Goal: Task Accomplishment & Management: Manage account settings

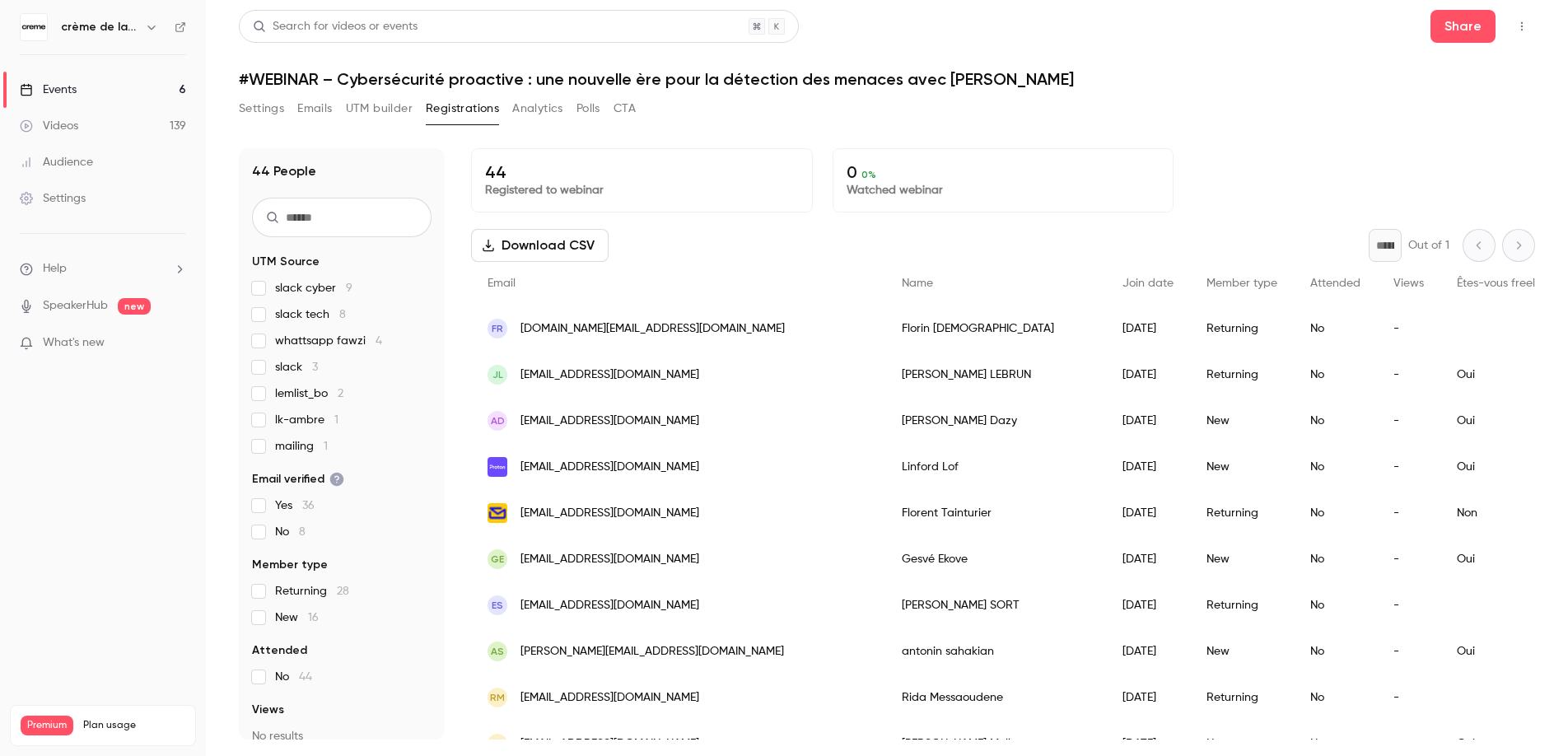
click at [72, 87] on div "Events" at bounding box center [48, 90] width 57 height 16
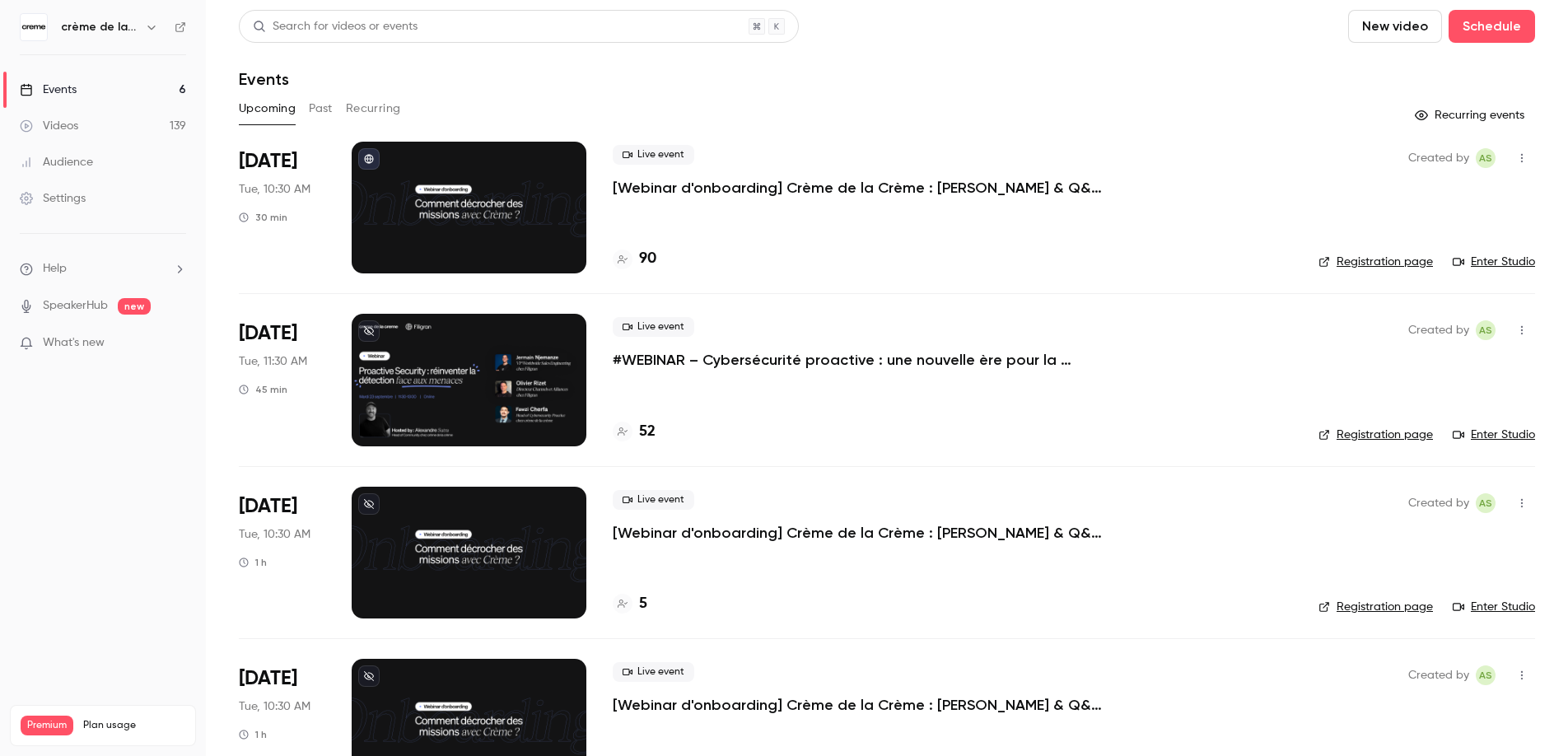
click at [320, 119] on button "Past" at bounding box center [320, 109] width 24 height 26
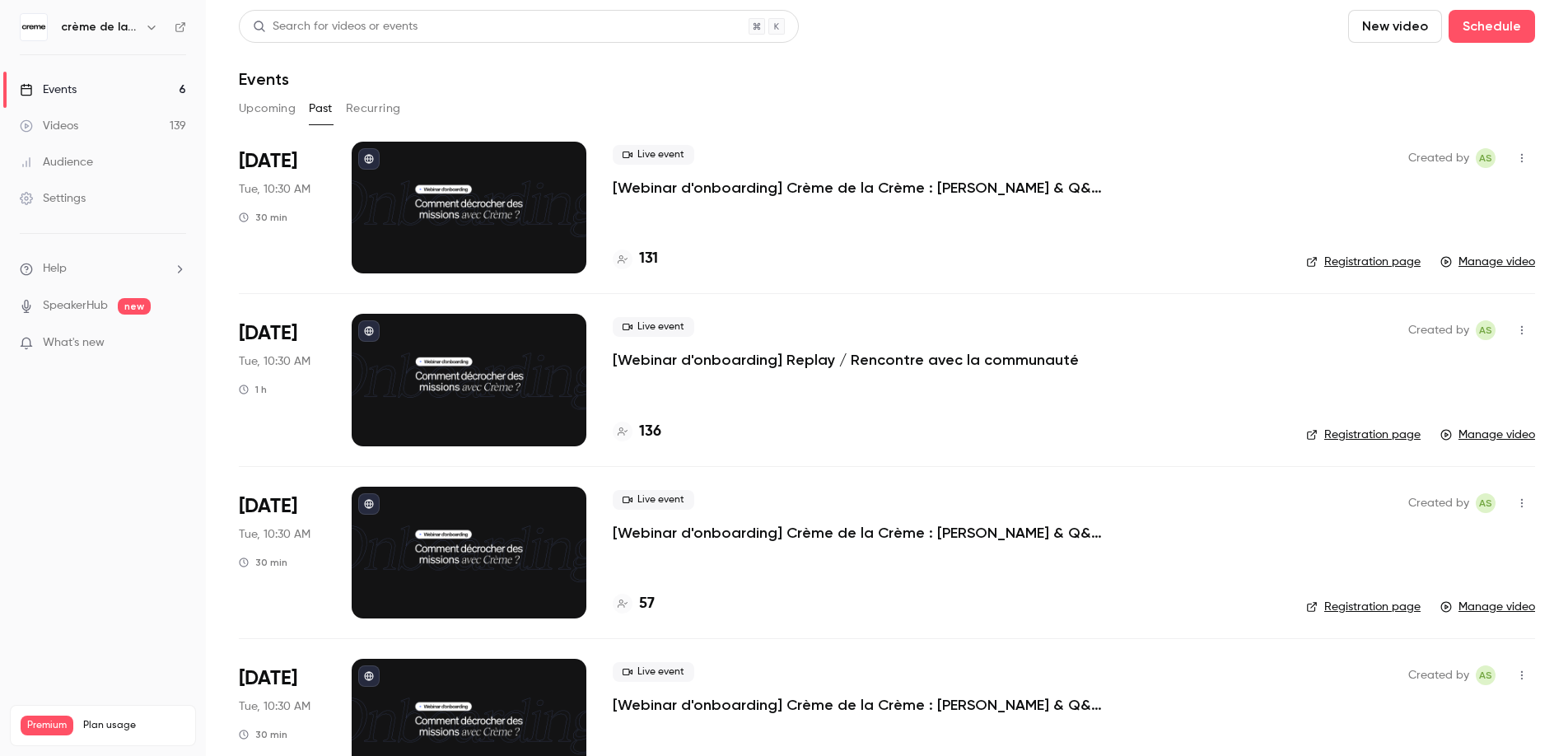
click at [805, 185] on p "[Webinar d'onboarding] Crème de la Crème : [PERSON_NAME] & Q&A par [PERSON_NAME]" at bounding box center [860, 188] width 494 height 20
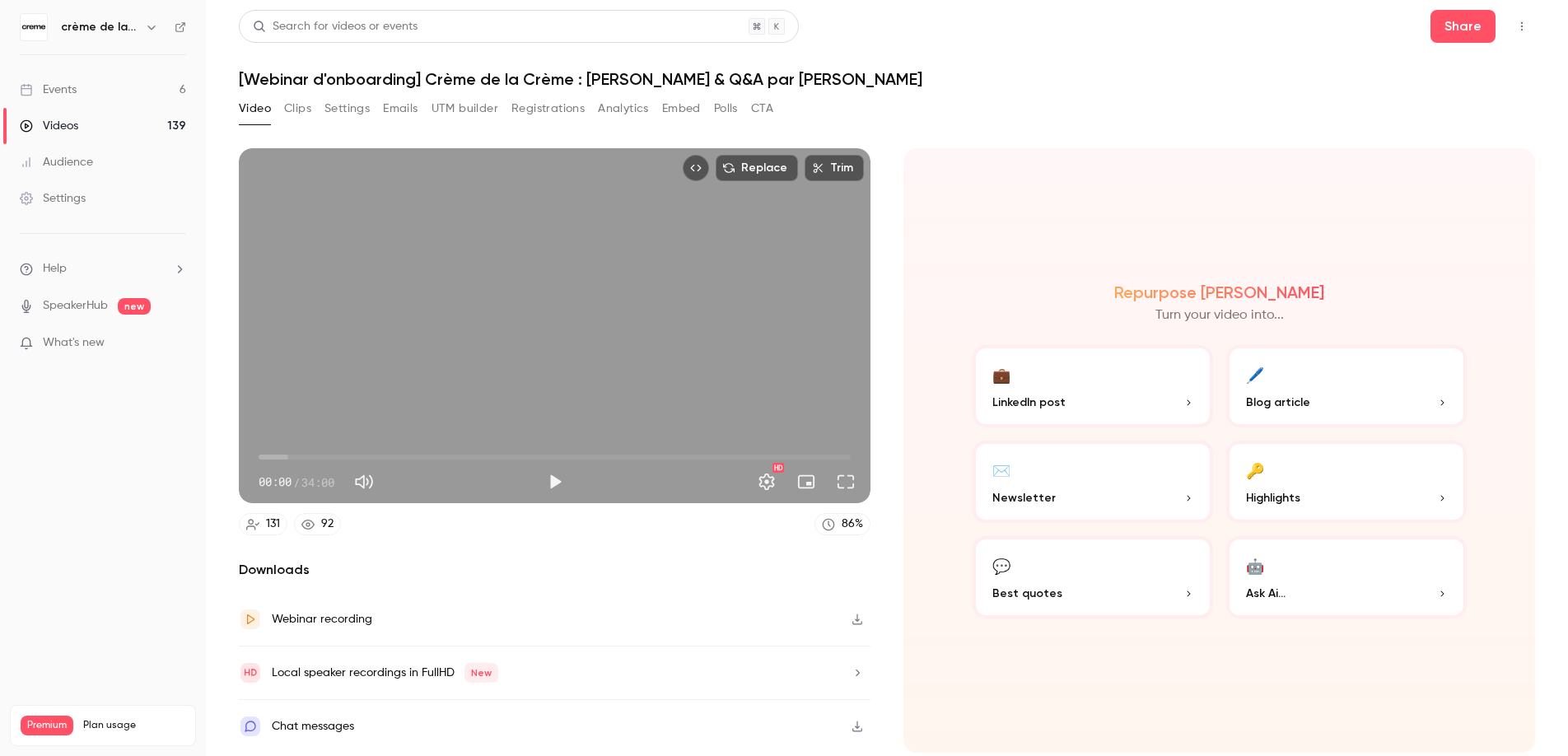
click at [561, 112] on button "Registrations" at bounding box center [548, 109] width 73 height 26
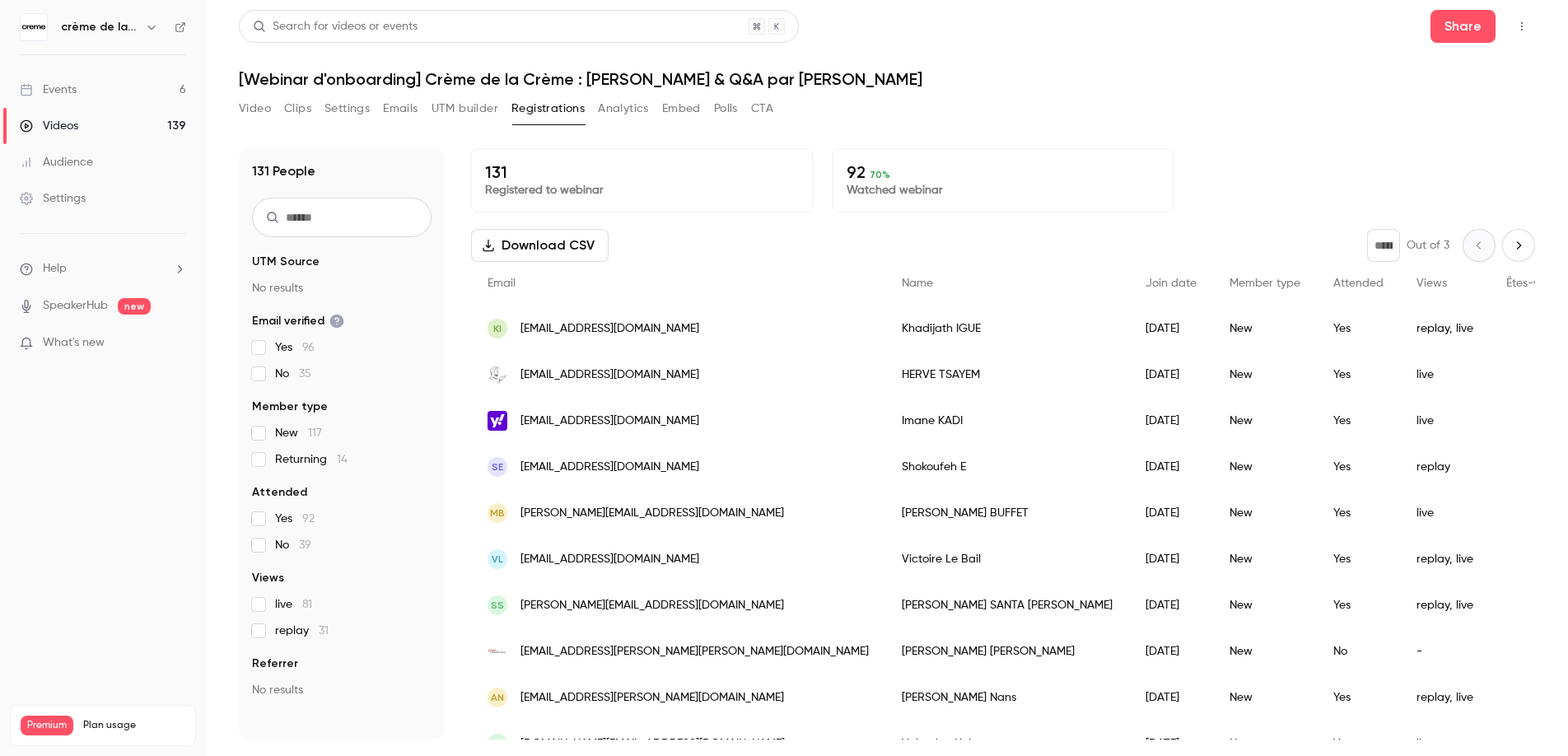
click at [501, 245] on button "Download CSV" at bounding box center [539, 245] width 138 height 33
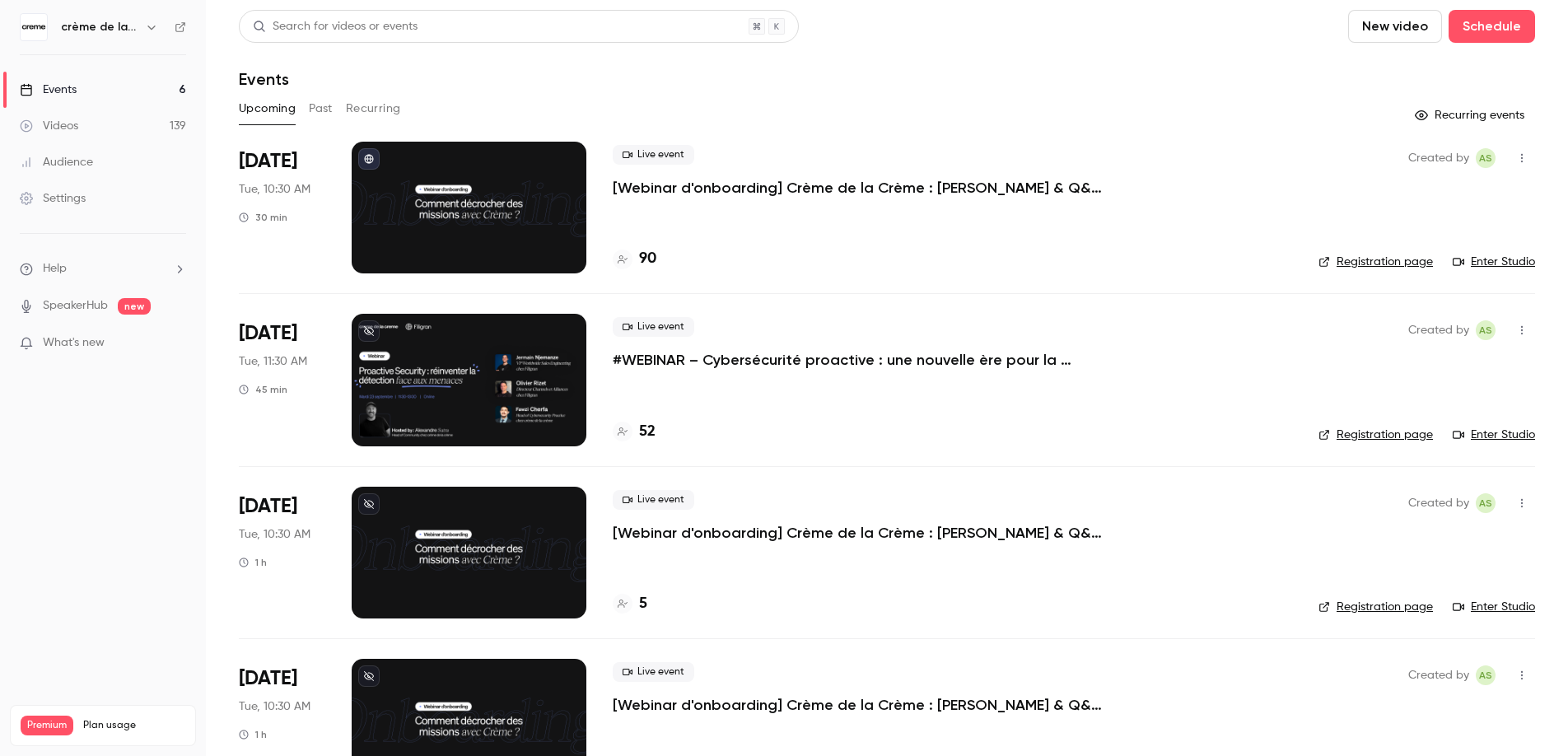
click at [726, 360] on p "#WEBINAR – Cybersécurité proactive : une nouvelle ère pour la détection des men…" at bounding box center [860, 360] width 494 height 20
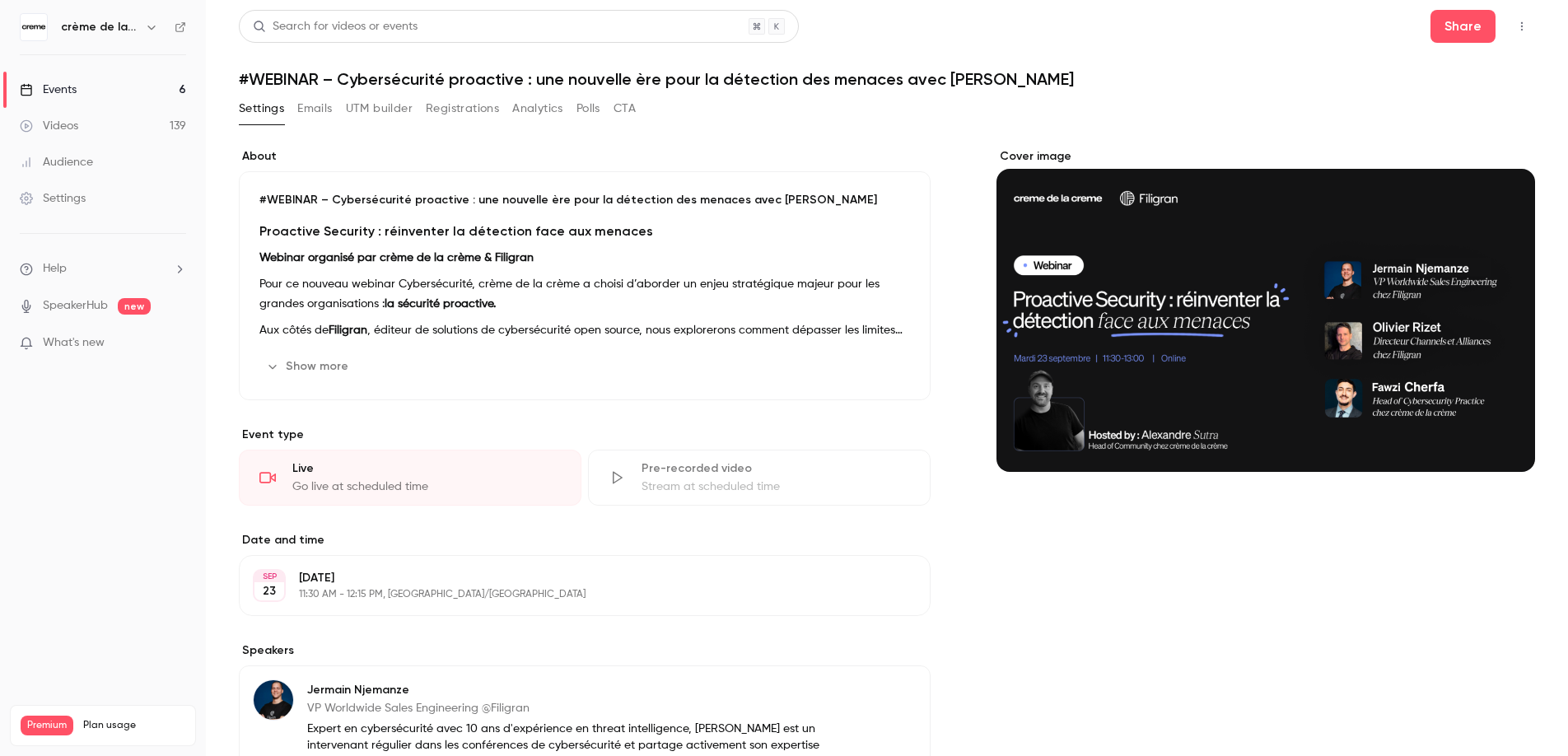
click at [319, 110] on button "Emails" at bounding box center [315, 109] width 35 height 26
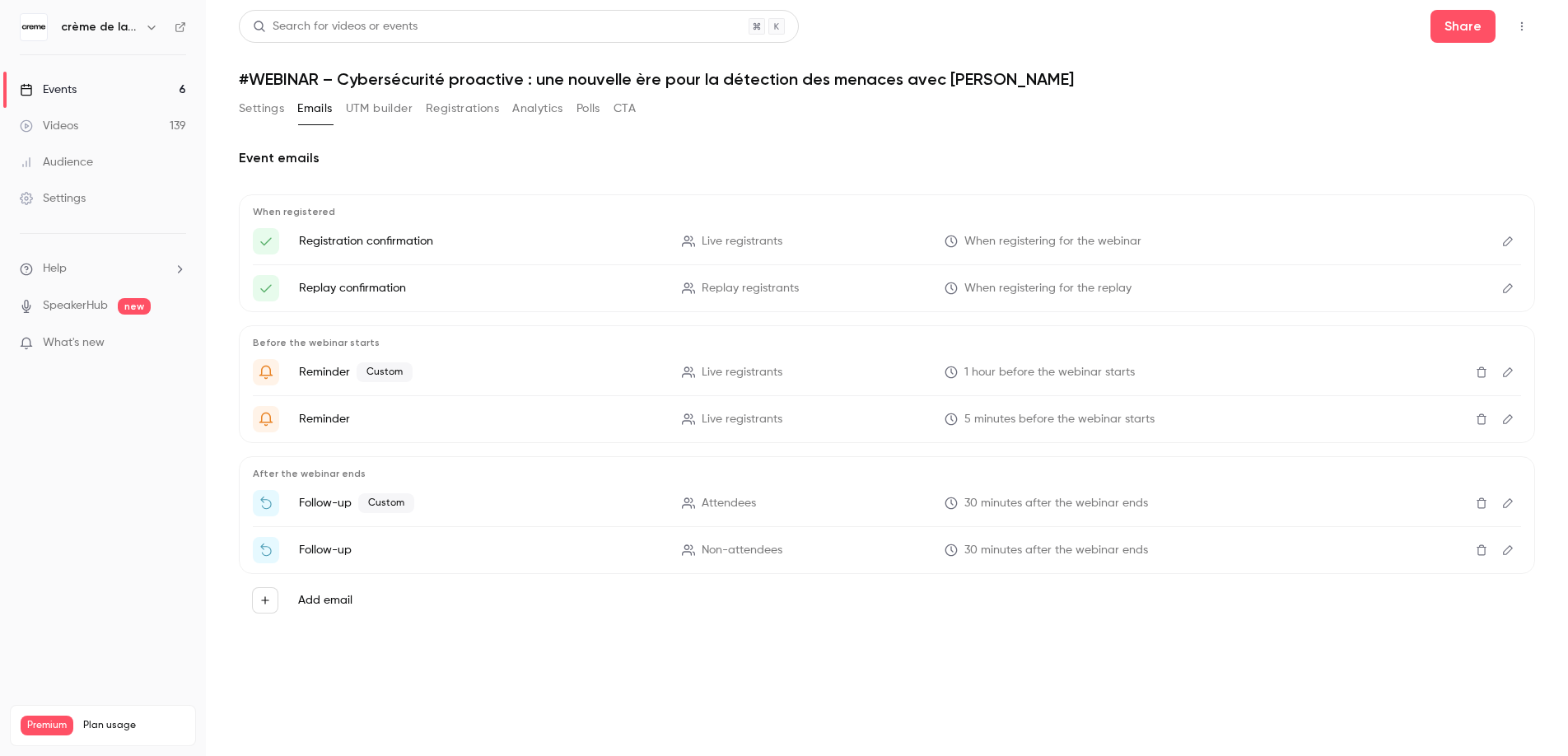
click at [364, 114] on button "UTM builder" at bounding box center [379, 109] width 67 height 26
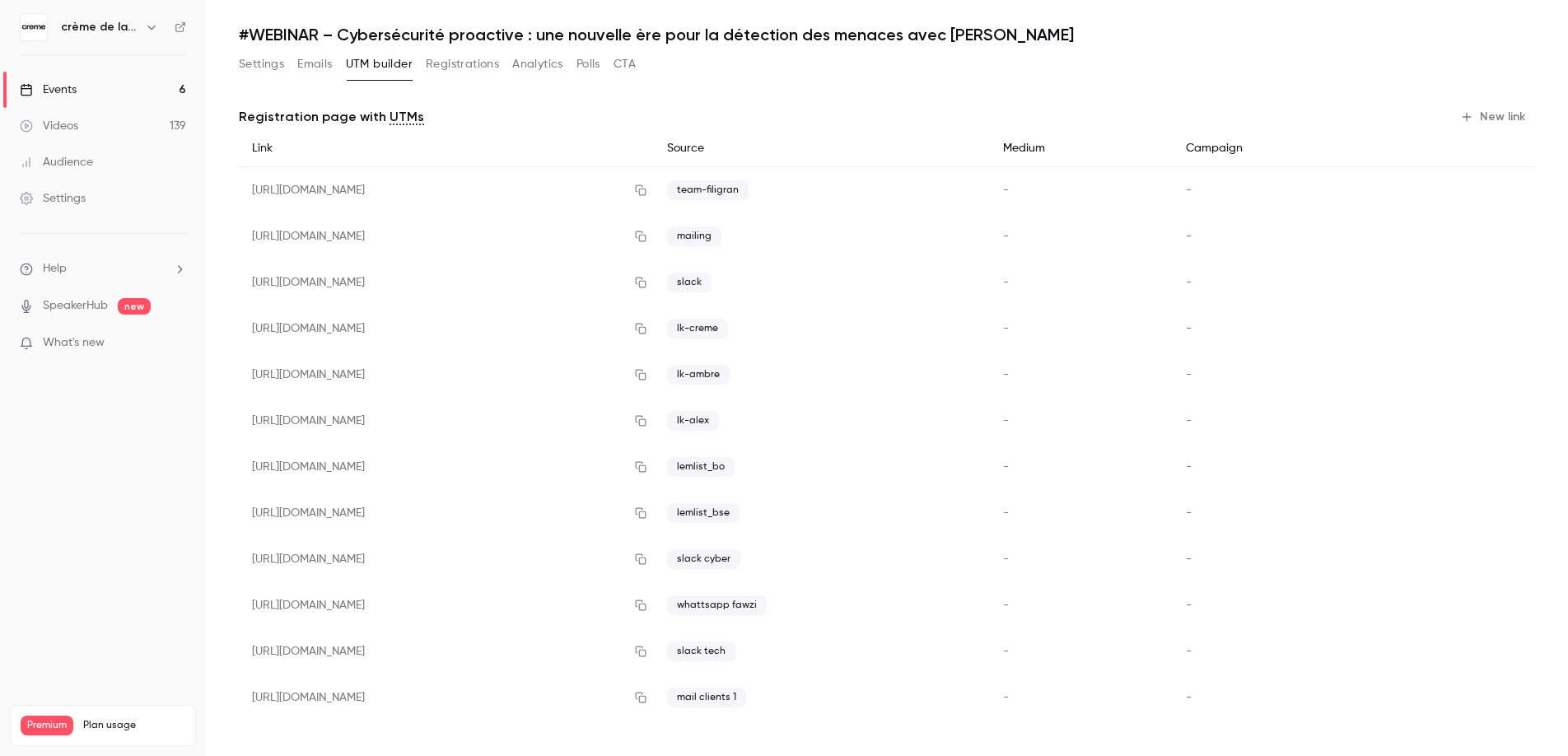
scroll to position [45, 0]
click at [647, 423] on icon "button" at bounding box center [641, 420] width 13 height 12
click at [259, 61] on button "Settings" at bounding box center [261, 63] width 45 height 26
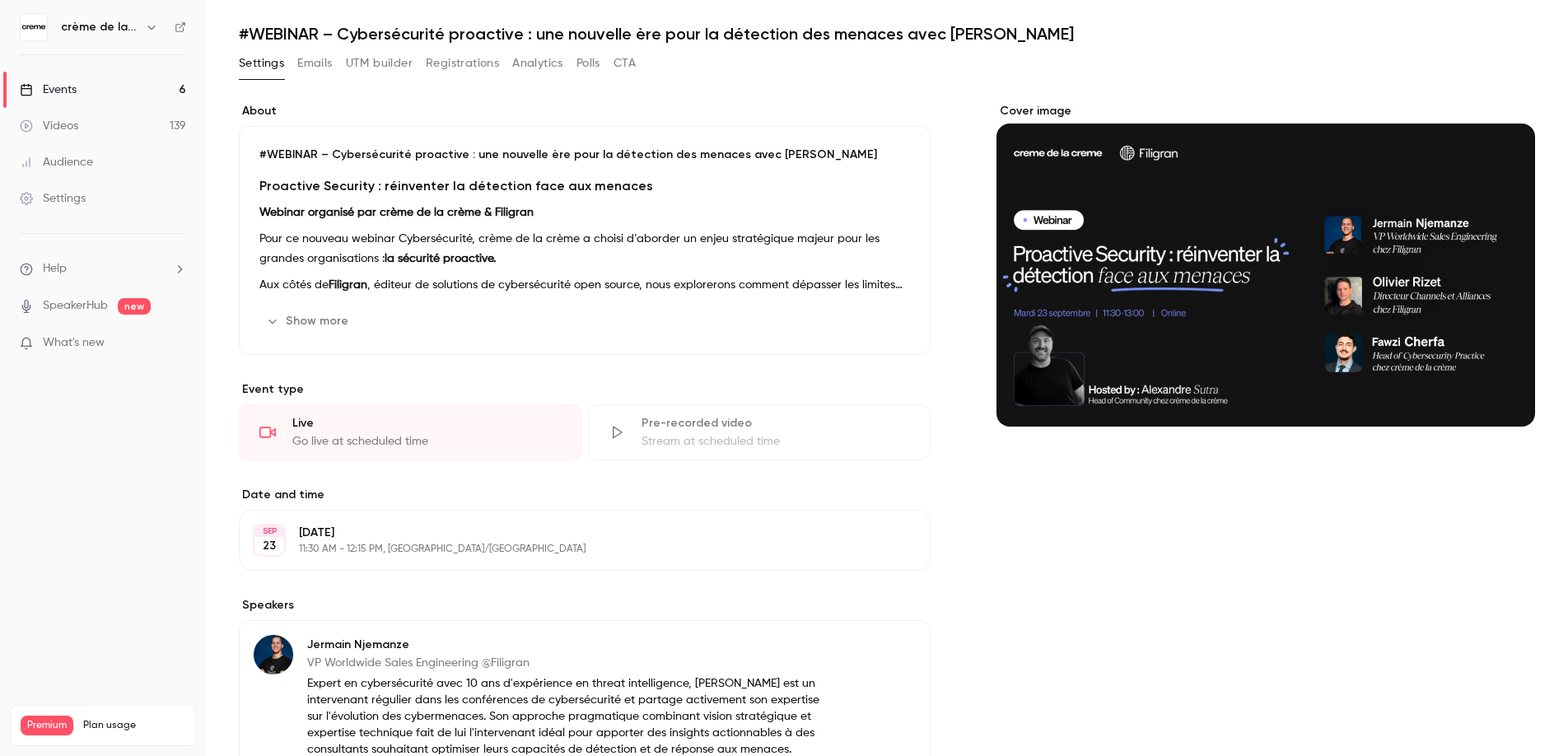
click at [358, 35] on h1 "#WEBINAR – Cybersécurité proactive : une nouvelle ère pour la détection des men…" at bounding box center [887, 34] width 1296 height 20
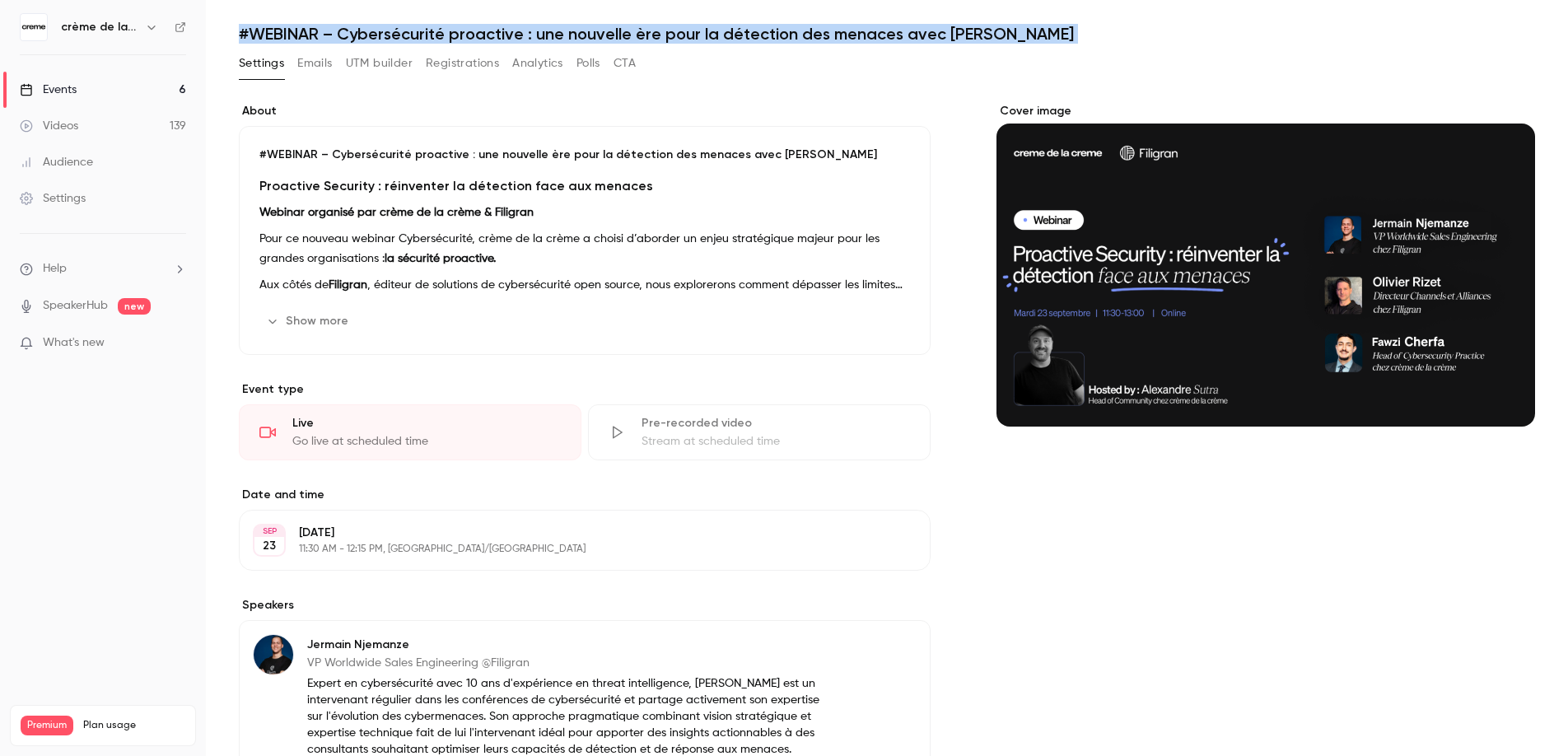
click at [358, 35] on h1 "#WEBINAR – Cybersécurité proactive : une nouvelle ère pour la détection des men…" at bounding box center [887, 34] width 1296 height 20
copy div "#WEBINAR – Cybersécurité proactive : une nouvelle ère pour la détection des men…"
click at [321, 320] on button "Show more" at bounding box center [309, 321] width 99 height 26
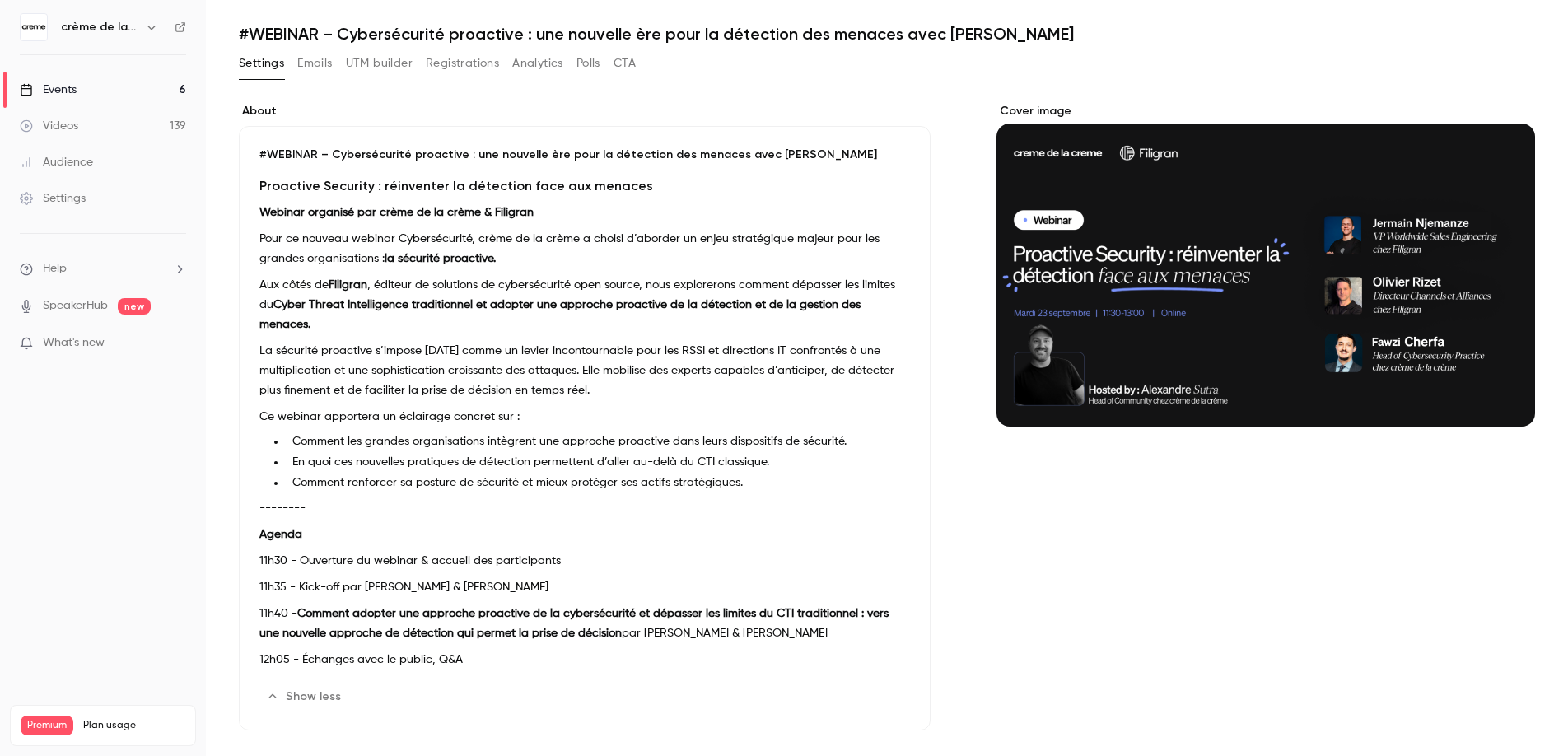
click at [396, 236] on p "Pour ce nouveau webinar Cybersécurité, crème de la crème a choisi d’aborder un …" at bounding box center [585, 249] width 651 height 40
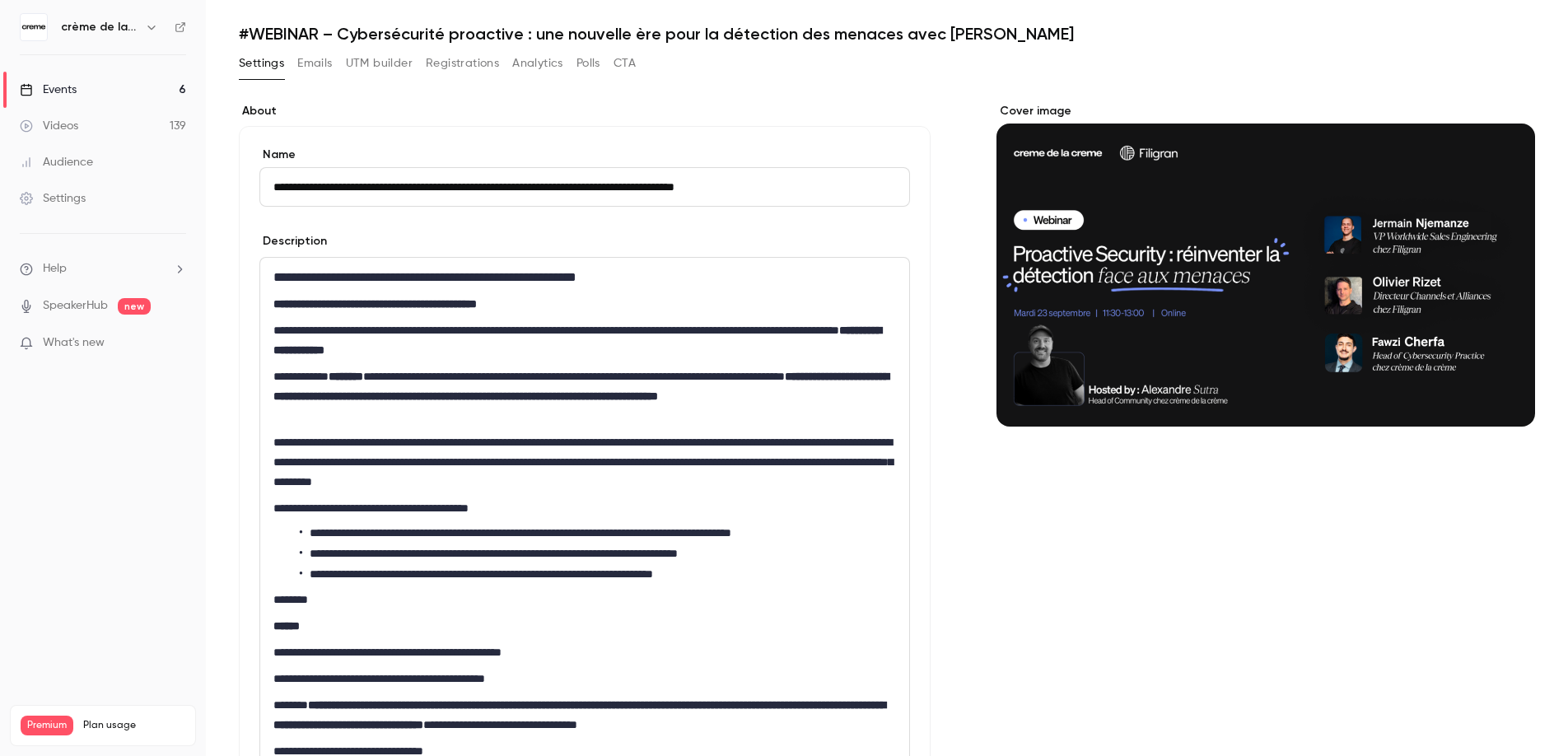
click at [659, 380] on p "**********" at bounding box center [581, 396] width 616 height 59
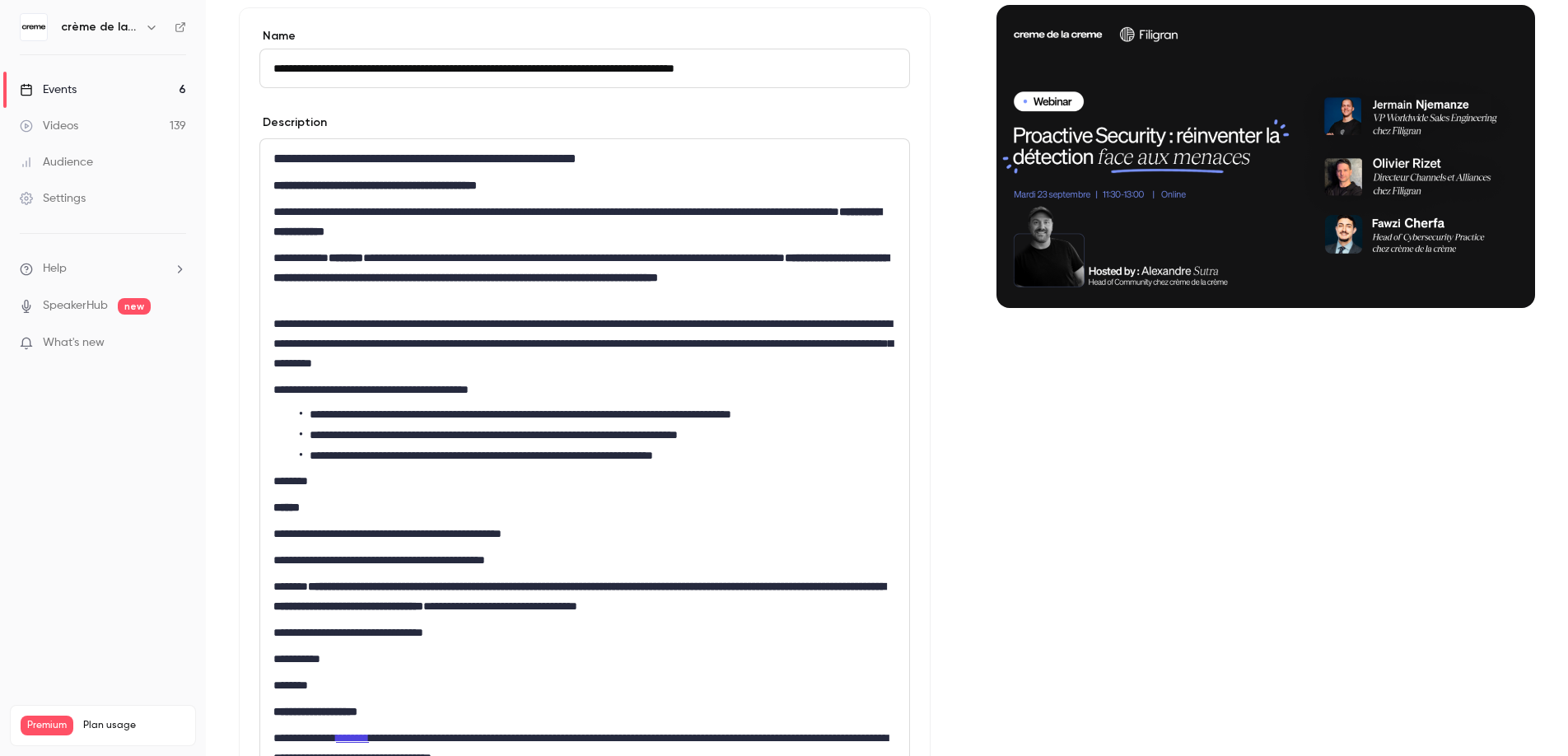
scroll to position [184, 0]
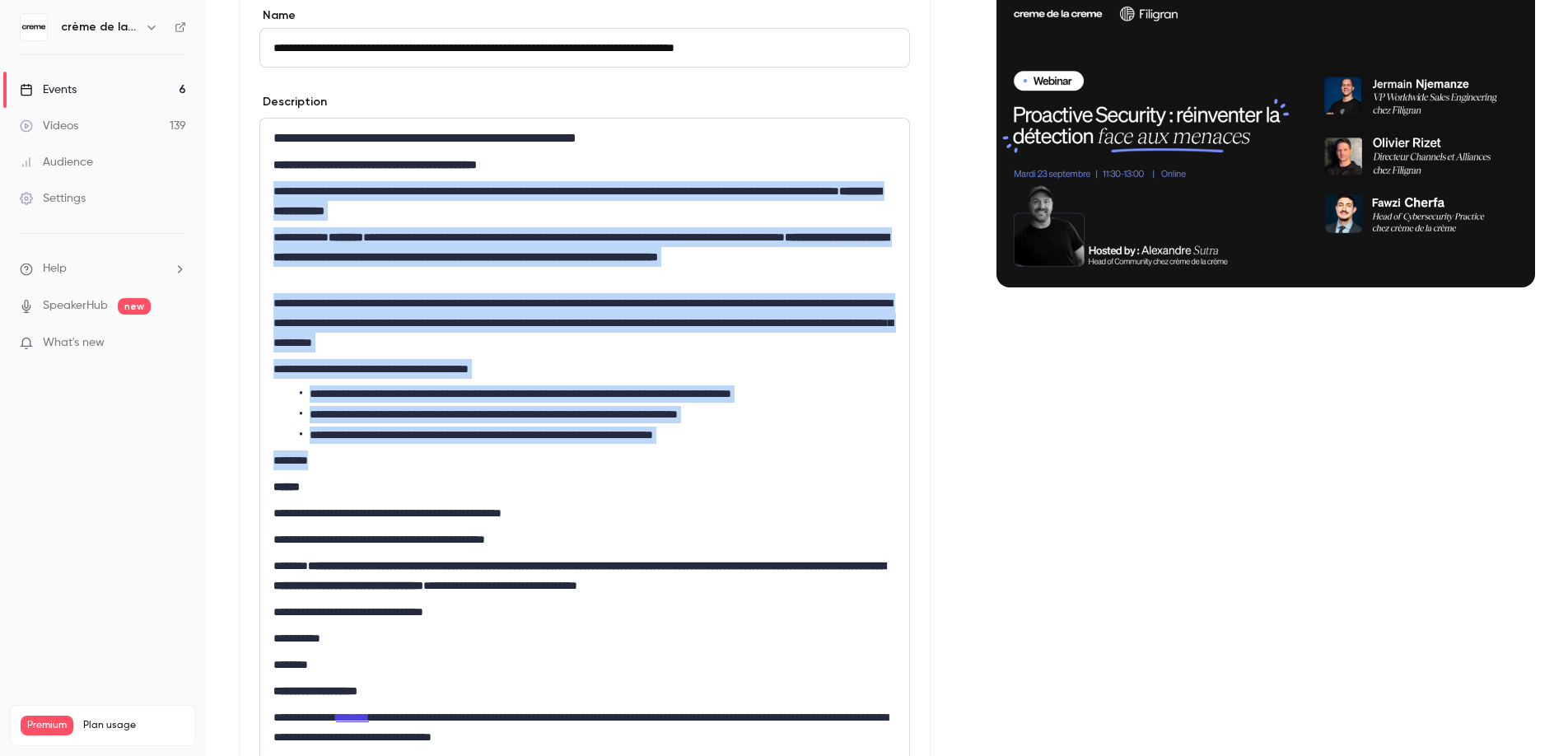
drag, startPoint x: 273, startPoint y: 188, endPoint x: 467, endPoint y: 338, distance: 245.2
click at [531, 464] on div "**********" at bounding box center [585, 506] width 649 height 777
click at [456, 311] on p "**********" at bounding box center [581, 323] width 616 height 59
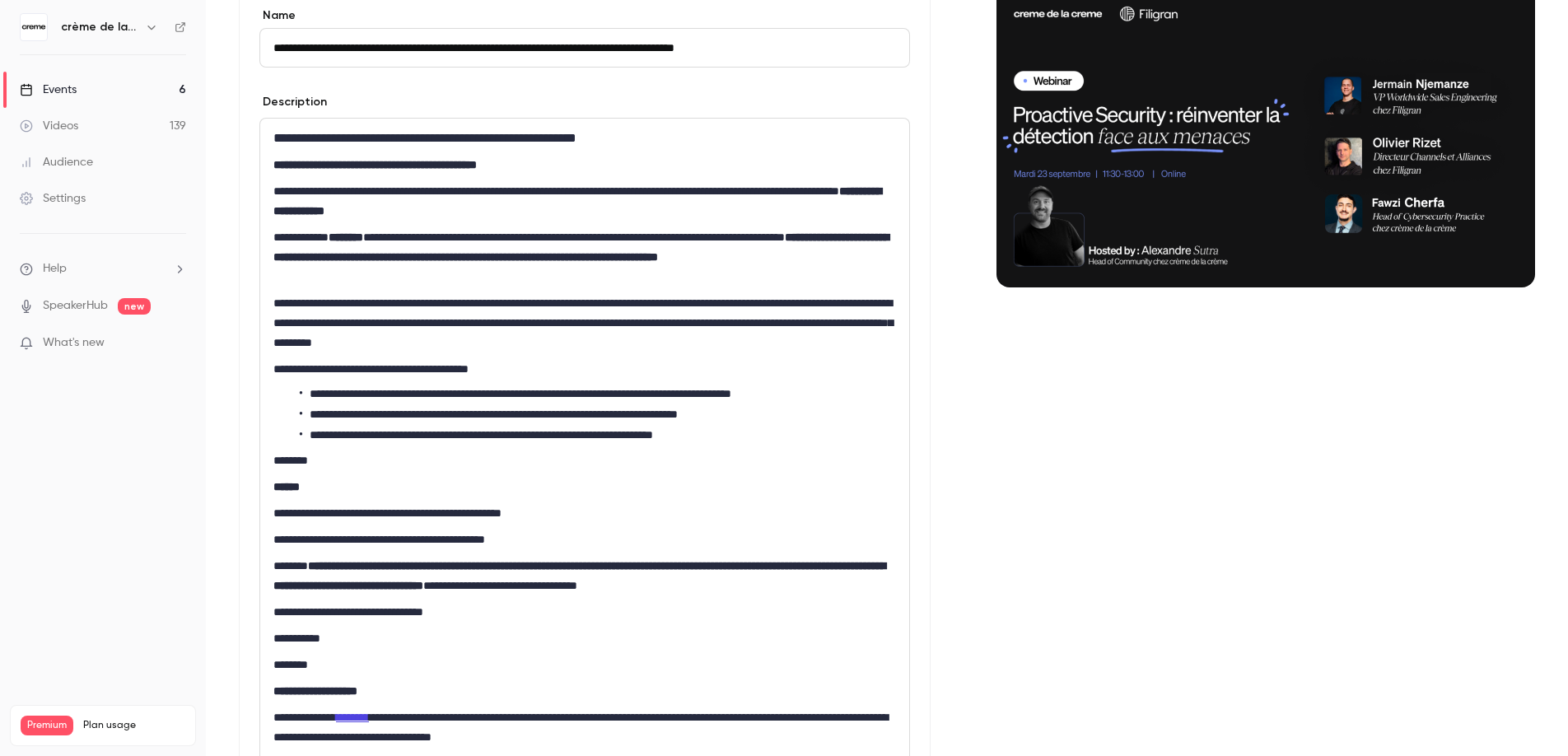
click at [310, 181] on p "**********" at bounding box center [581, 201] width 616 height 40
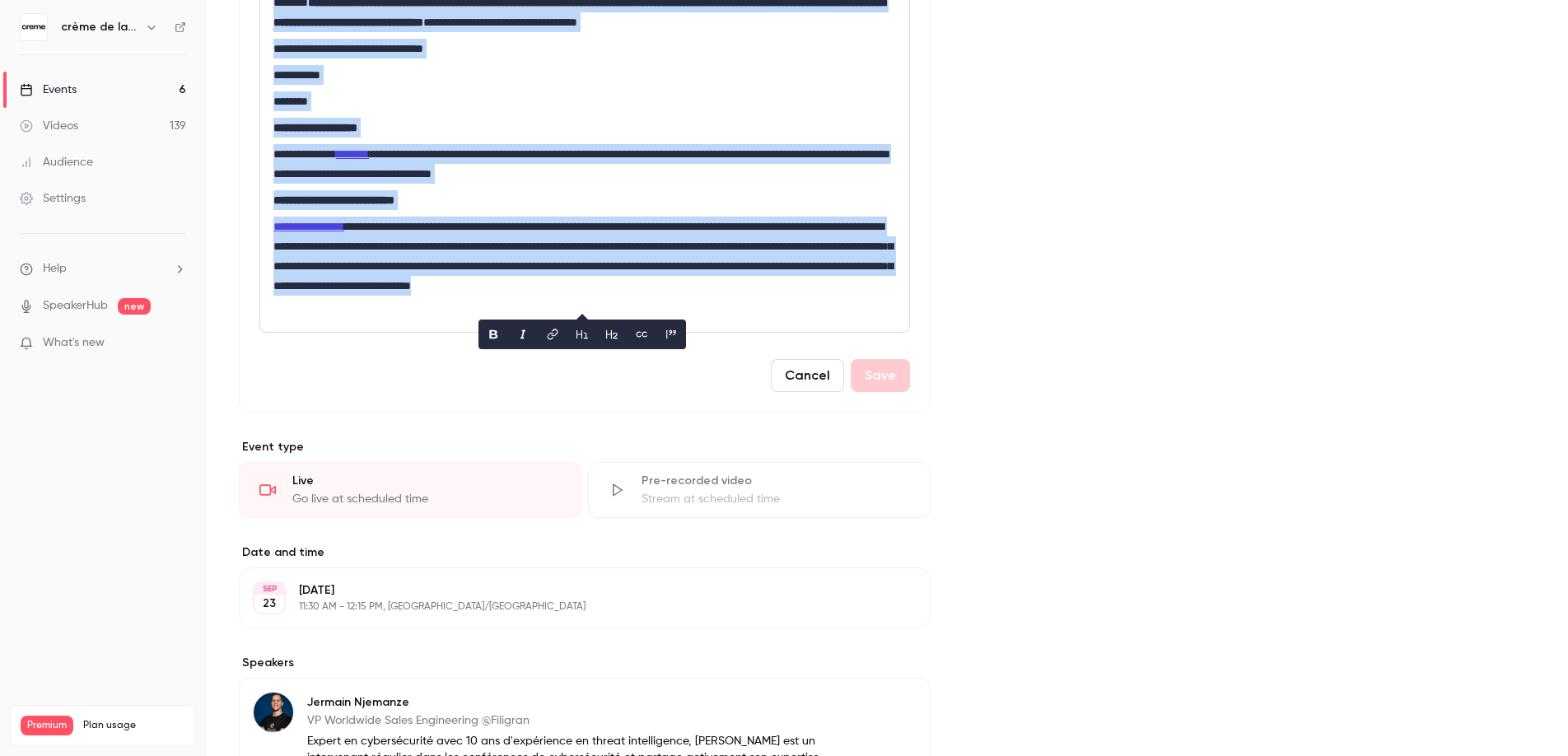
scroll to position [0, 0]
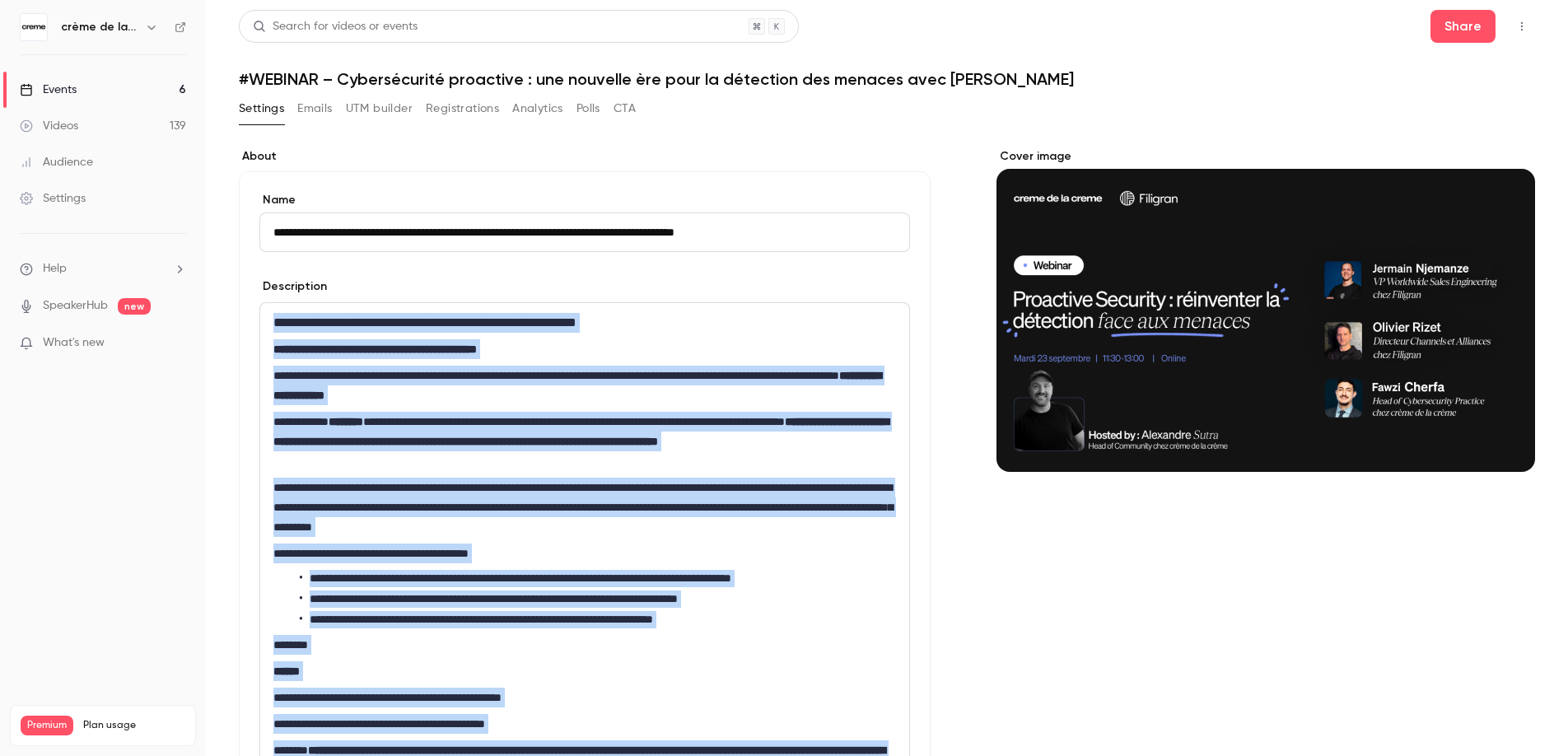
click at [321, 99] on button "Emails" at bounding box center [315, 109] width 35 height 26
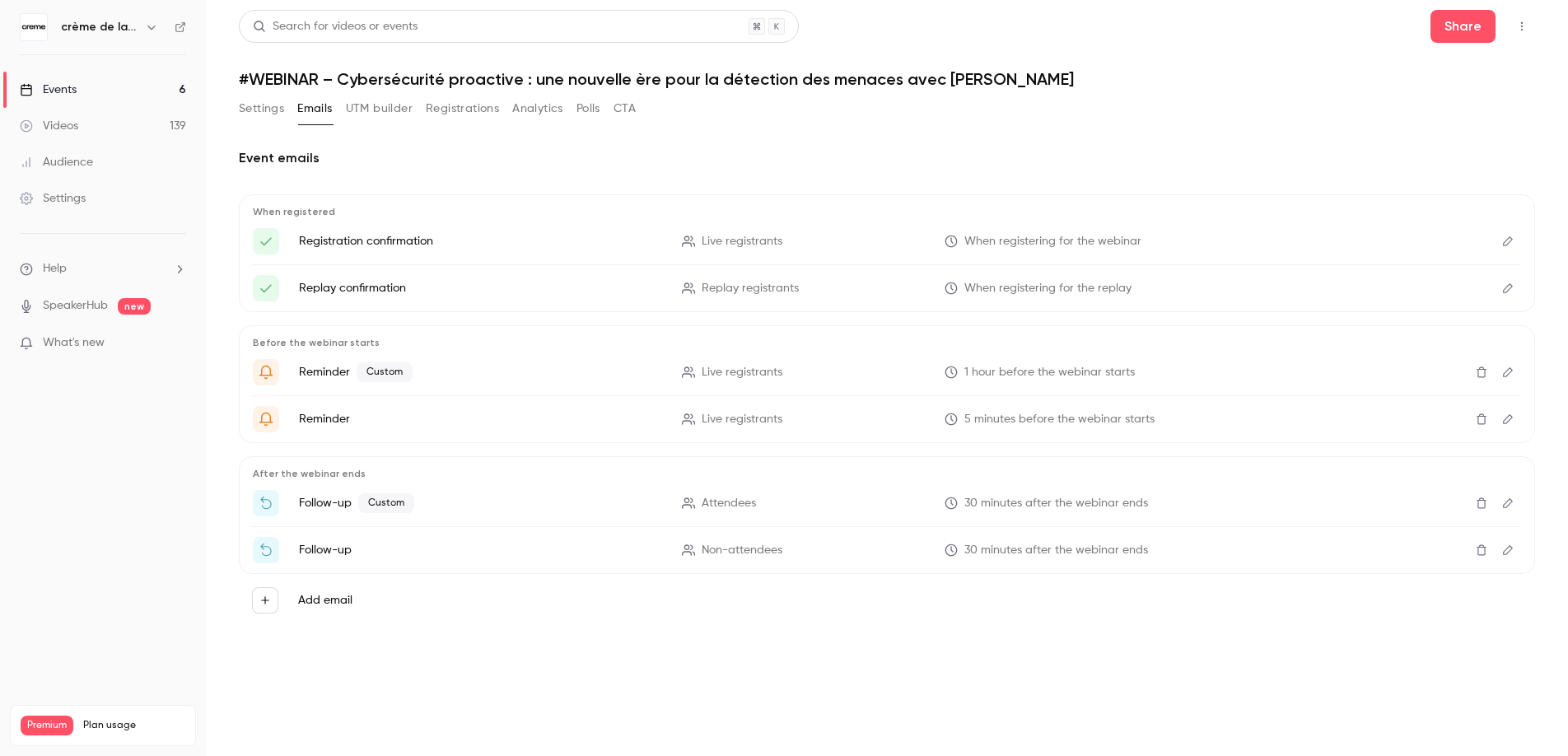
click at [376, 114] on button "UTM builder" at bounding box center [379, 109] width 67 height 26
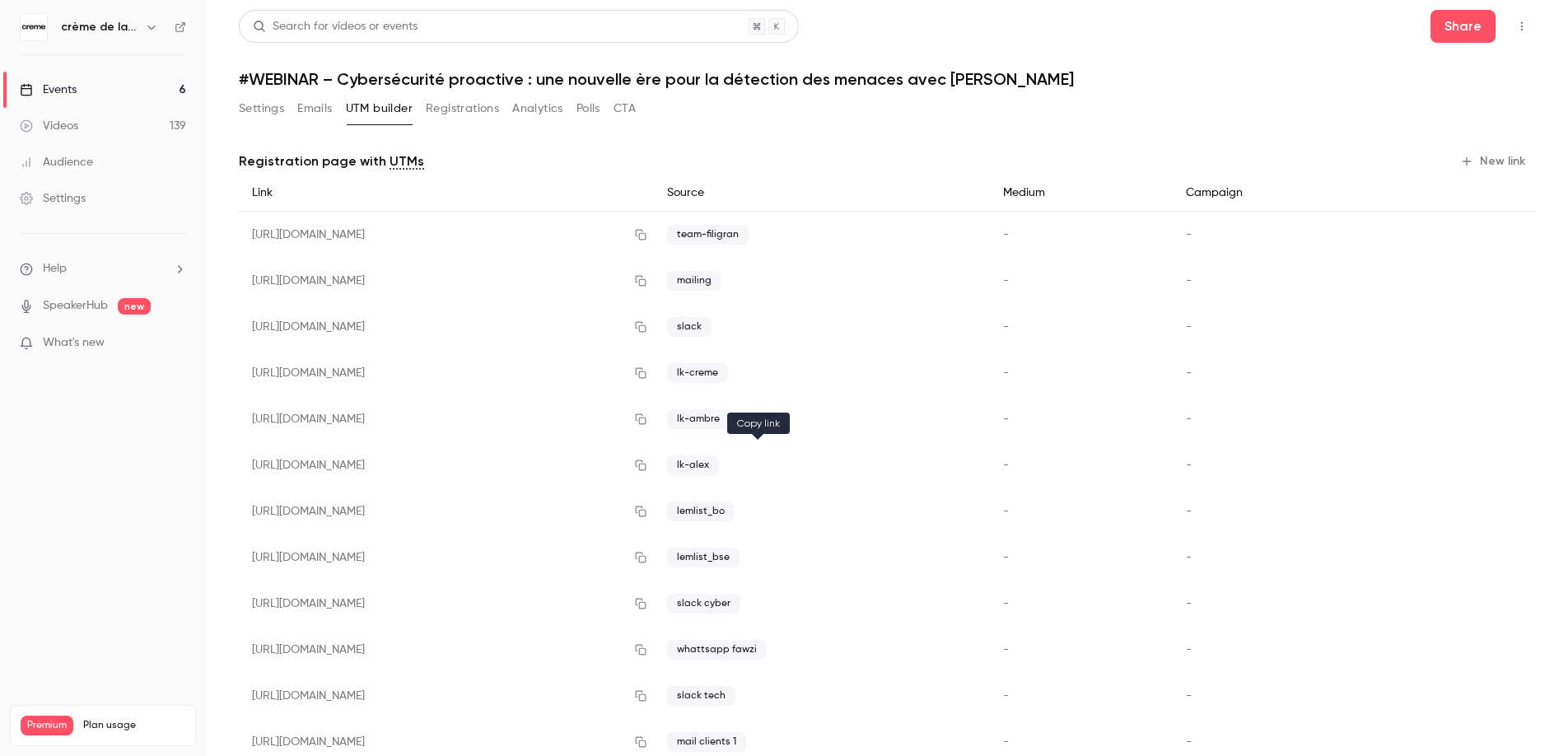
click at [647, 466] on icon "button" at bounding box center [641, 465] width 13 height 12
click at [273, 110] on button "Settings" at bounding box center [261, 109] width 45 height 26
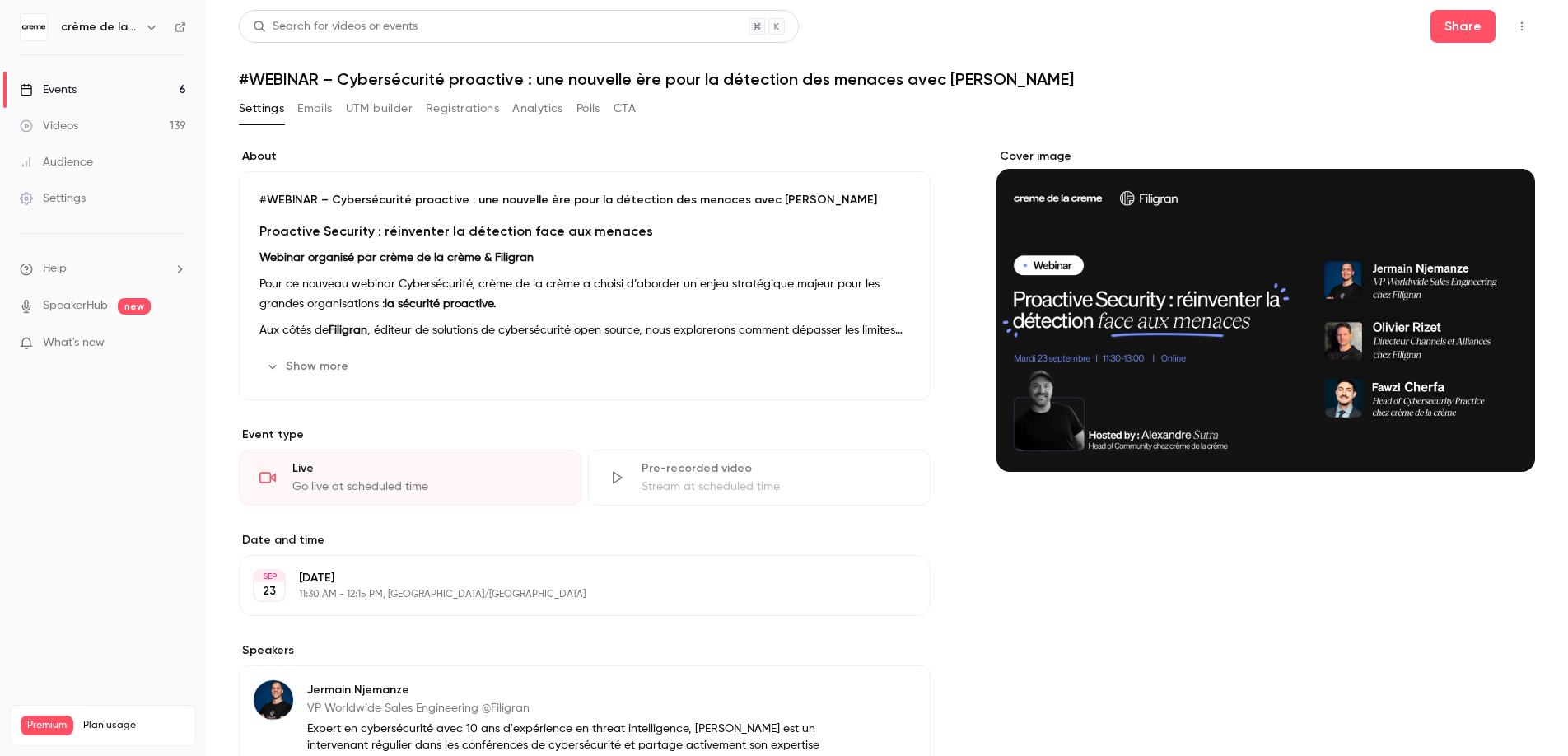
click at [361, 289] on p "Pour ce nouveau webinar Cybersécurité, crème de la crème a choisi d’aborder un …" at bounding box center [585, 294] width 651 height 40
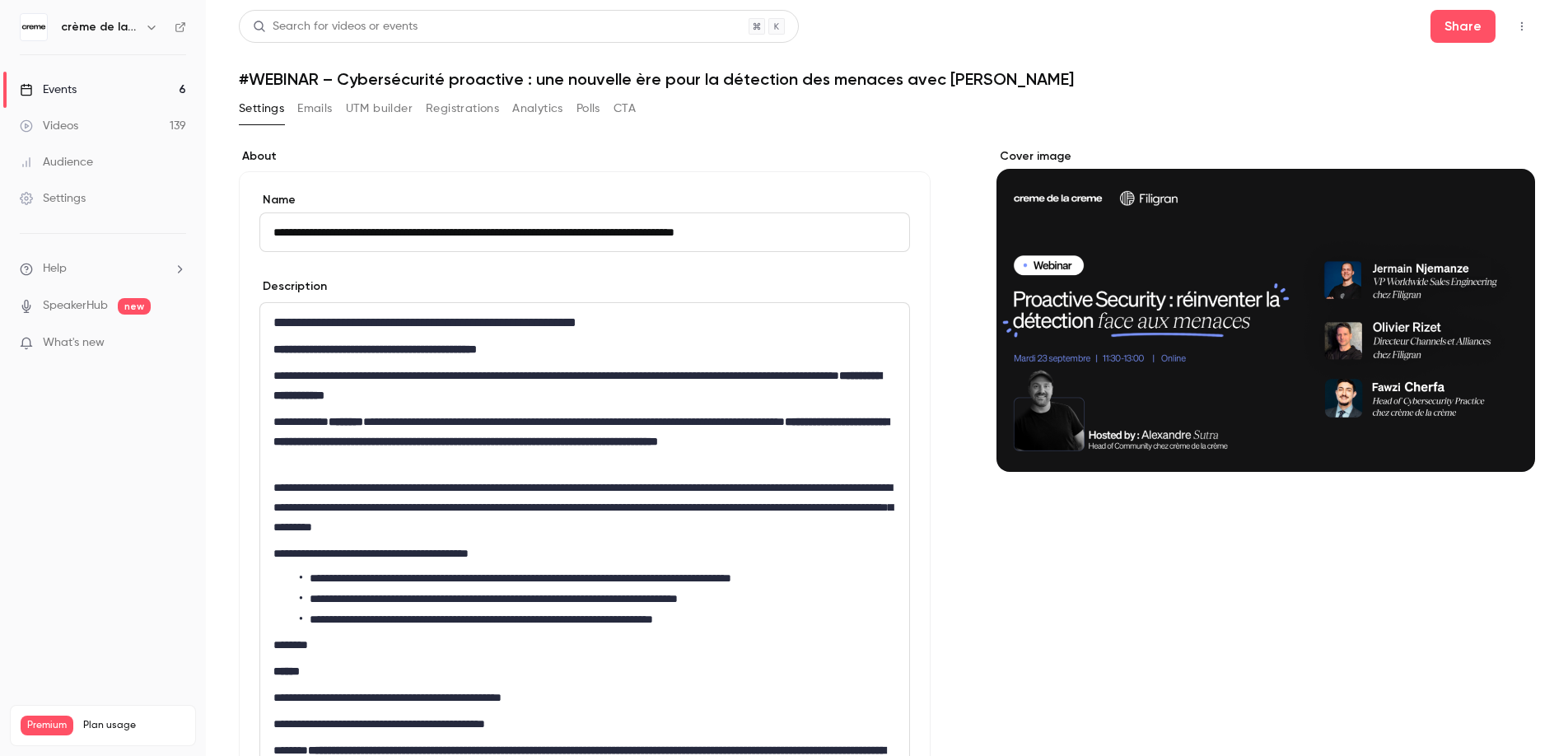
click at [469, 474] on div "**********" at bounding box center [585, 691] width 649 height 777
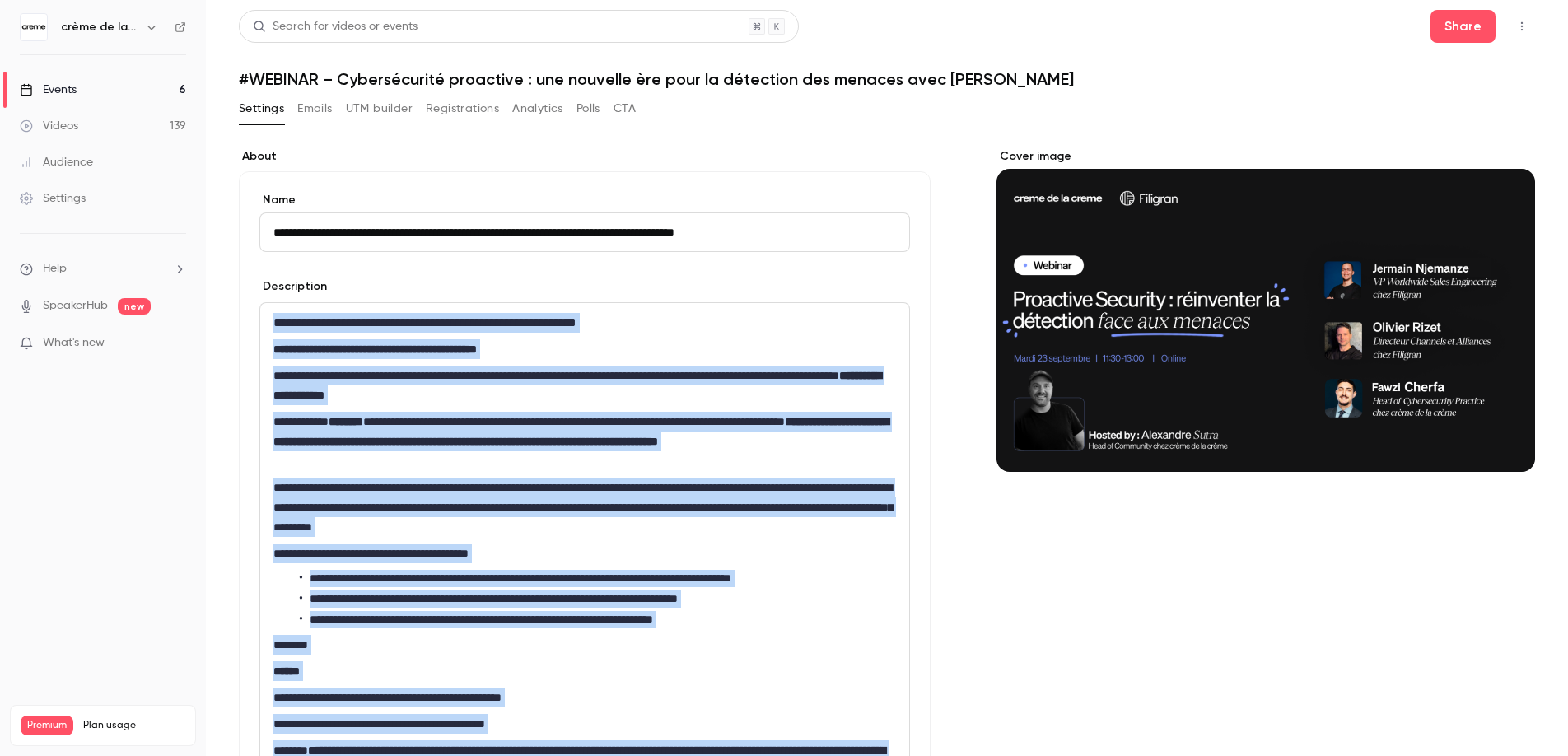
click at [390, 110] on button "UTM builder" at bounding box center [379, 109] width 67 height 26
